Goal: Book appointment/travel/reservation

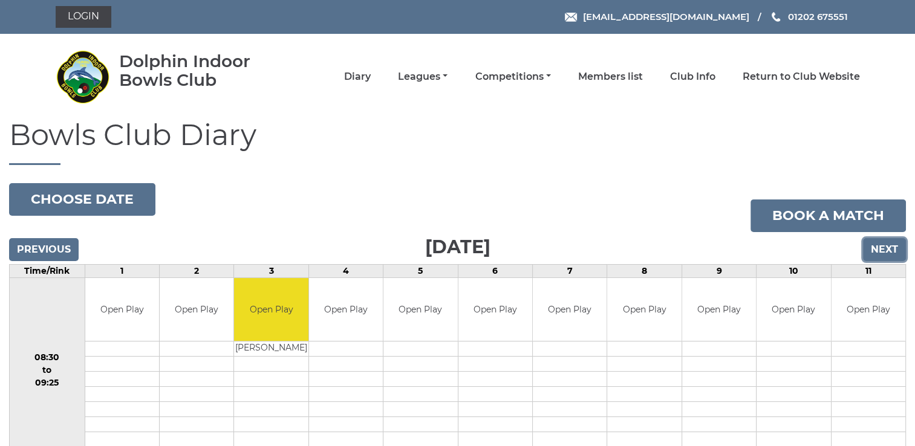
click at [881, 248] on input "Next" at bounding box center [884, 249] width 43 height 23
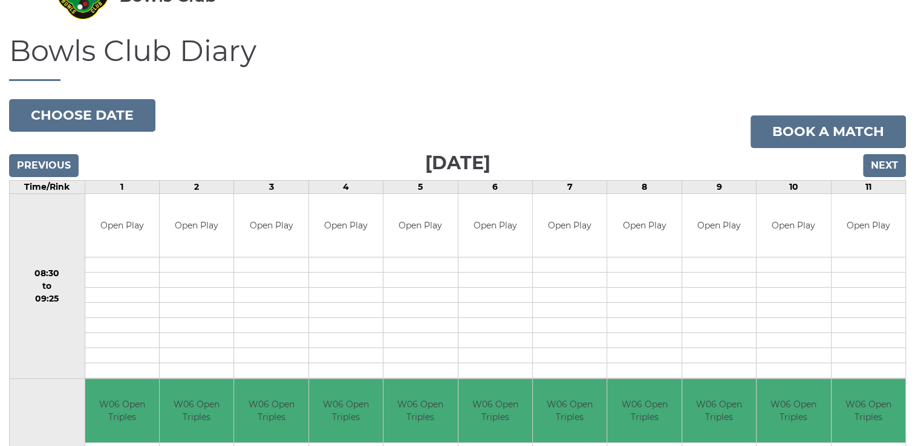
scroll to position [70, 0]
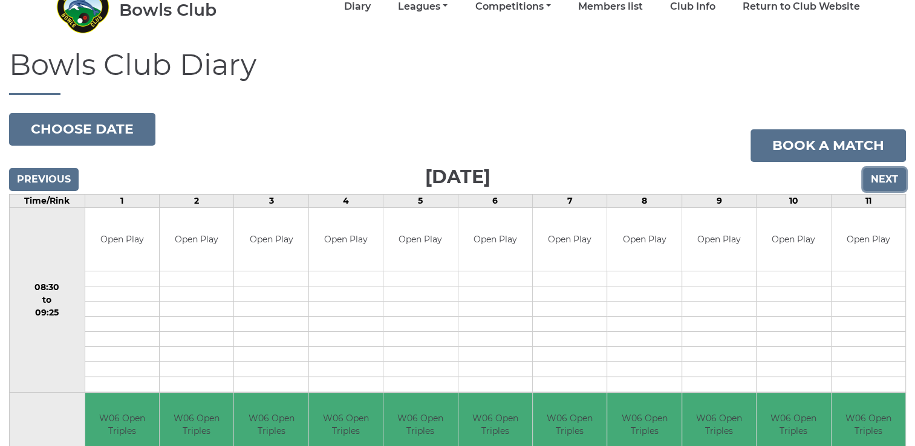
click at [884, 180] on input "Next" at bounding box center [884, 179] width 43 height 23
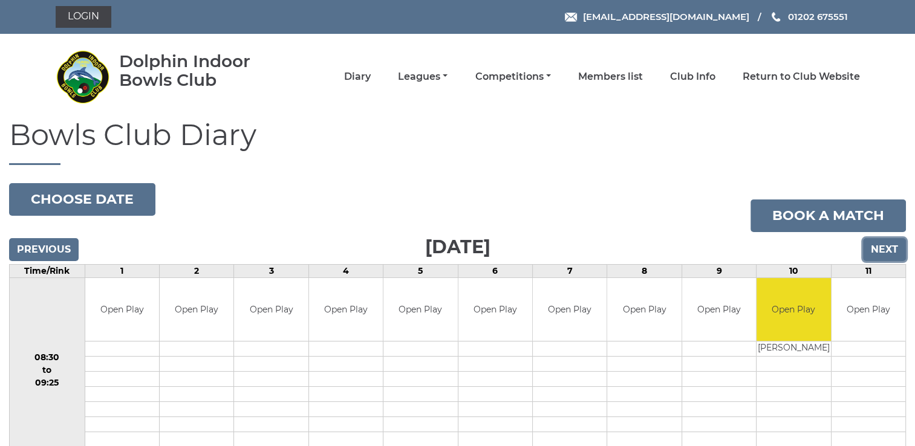
click at [886, 246] on input "Next" at bounding box center [884, 249] width 43 height 23
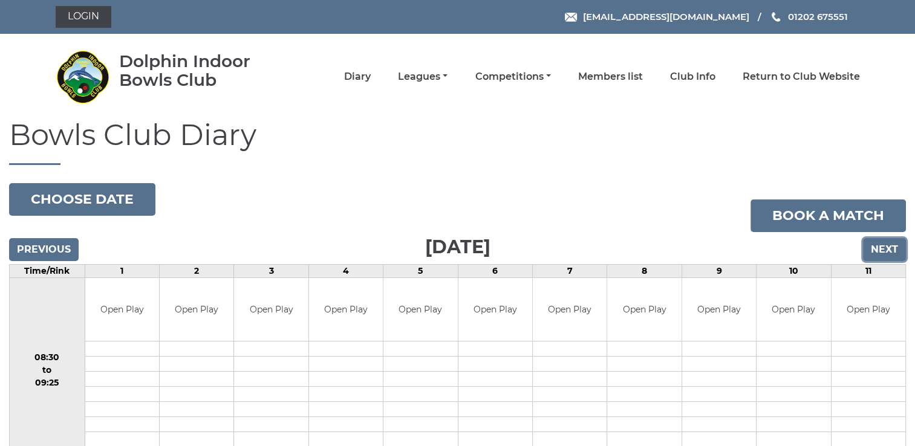
click at [886, 246] on input "Next" at bounding box center [884, 249] width 43 height 23
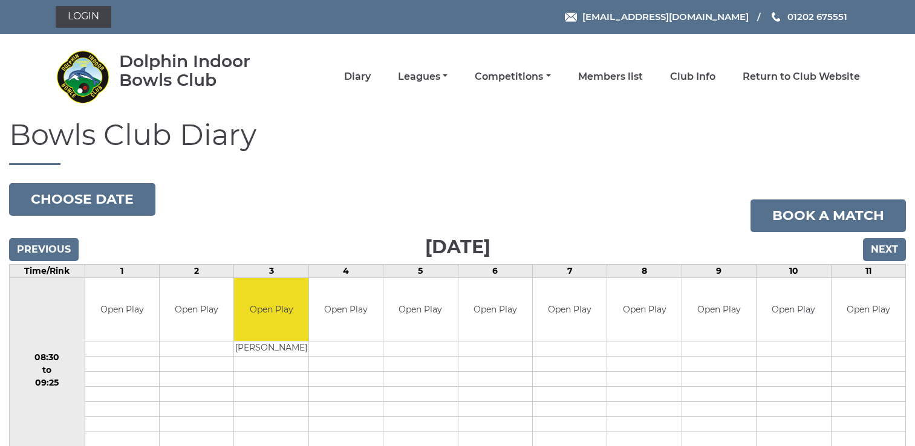
click at [886, 246] on input "Next" at bounding box center [884, 249] width 43 height 23
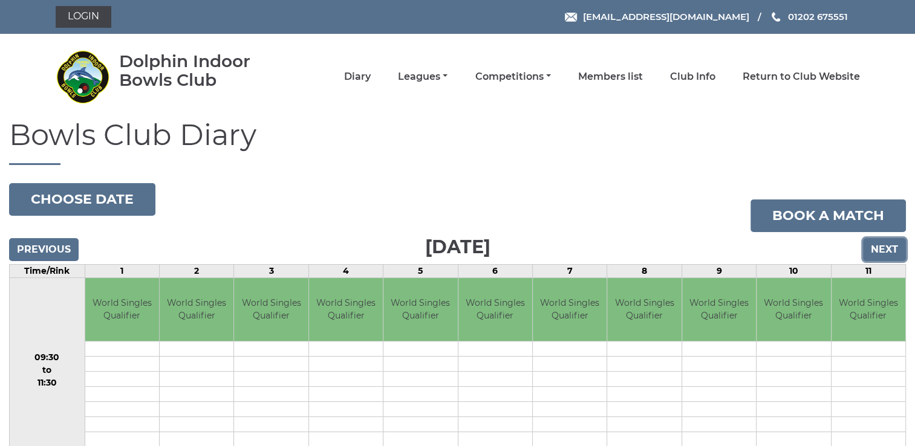
click at [886, 246] on input "Next" at bounding box center [884, 249] width 43 height 23
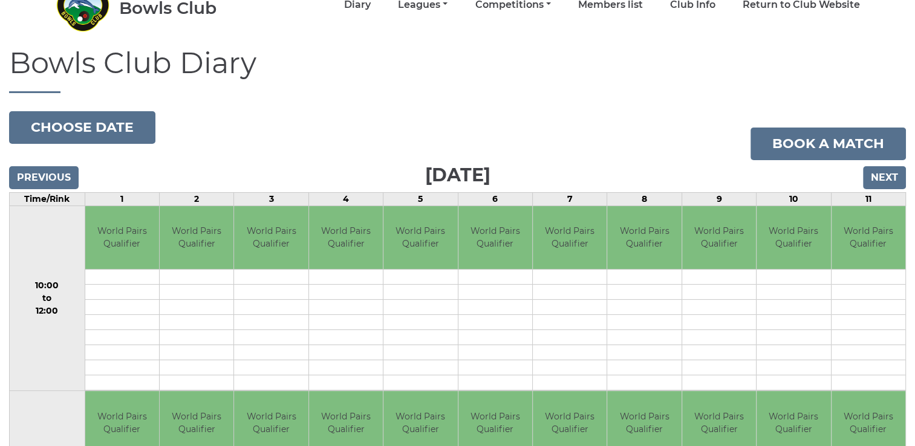
scroll to position [63, 0]
